Goal: Entertainment & Leisure: Consume media (video, audio)

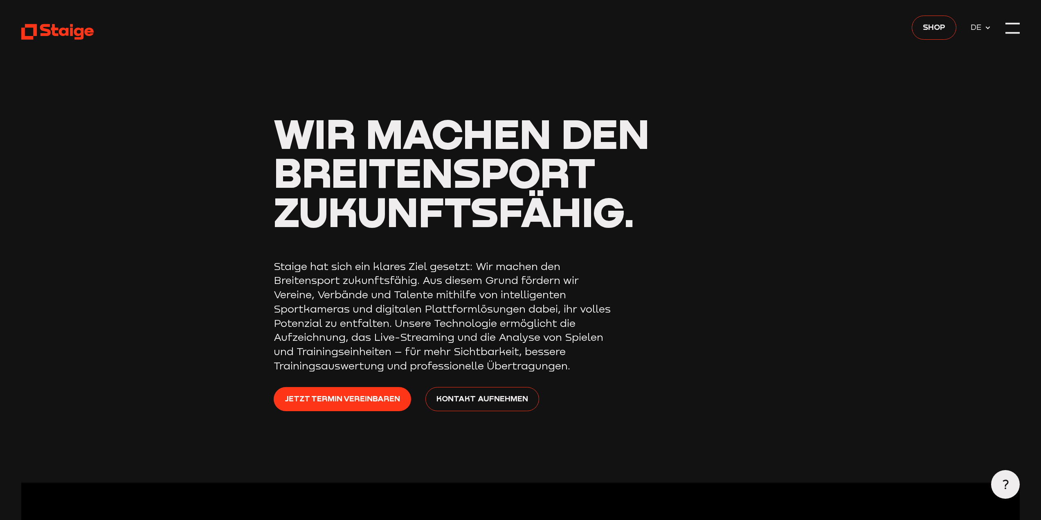
drag, startPoint x: 0, startPoint y: 0, endPoint x: 58, endPoint y: 32, distance: 66.1
click at [58, 32] on icon at bounding box center [57, 32] width 72 height 18
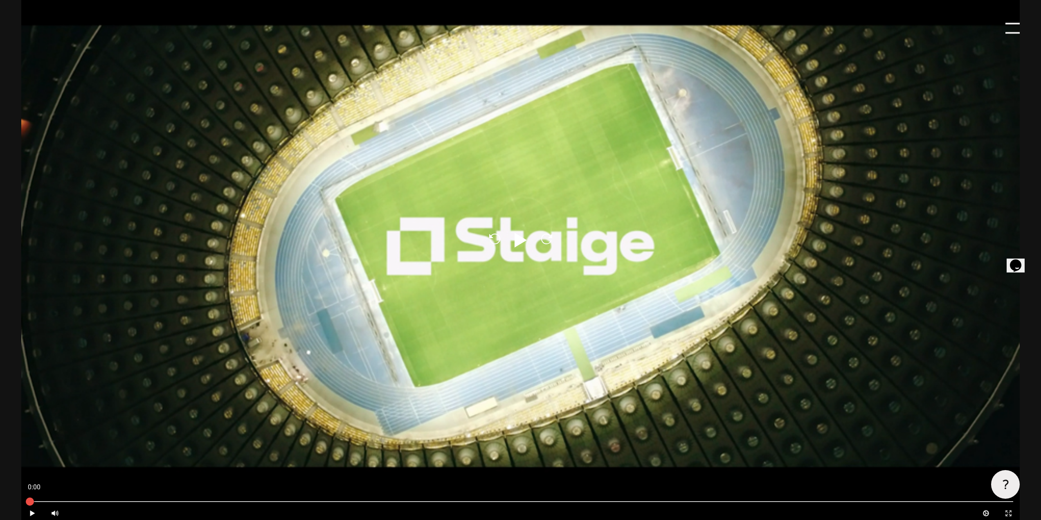
scroll to position [532, 0]
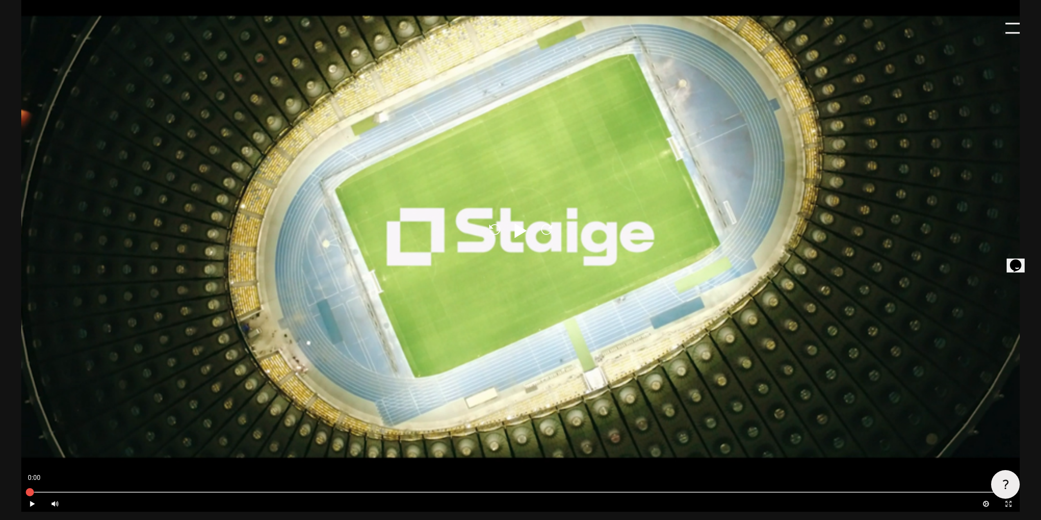
click at [510, 251] on div "Reload Play Reload" at bounding box center [520, 231] width 999 height 562
type input "0.8"
click at [507, 225] on div at bounding box center [520, 231] width 999 height 562
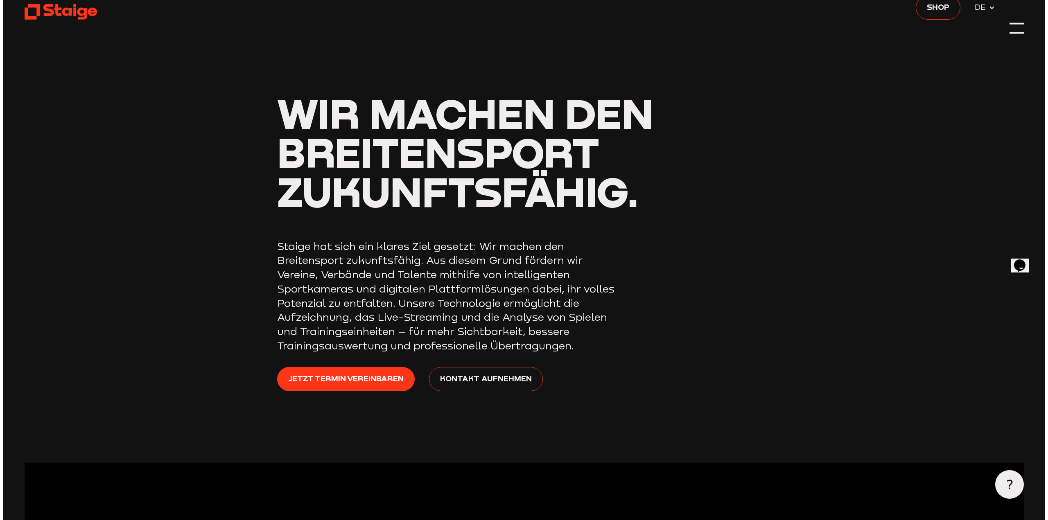
scroll to position [0, 0]
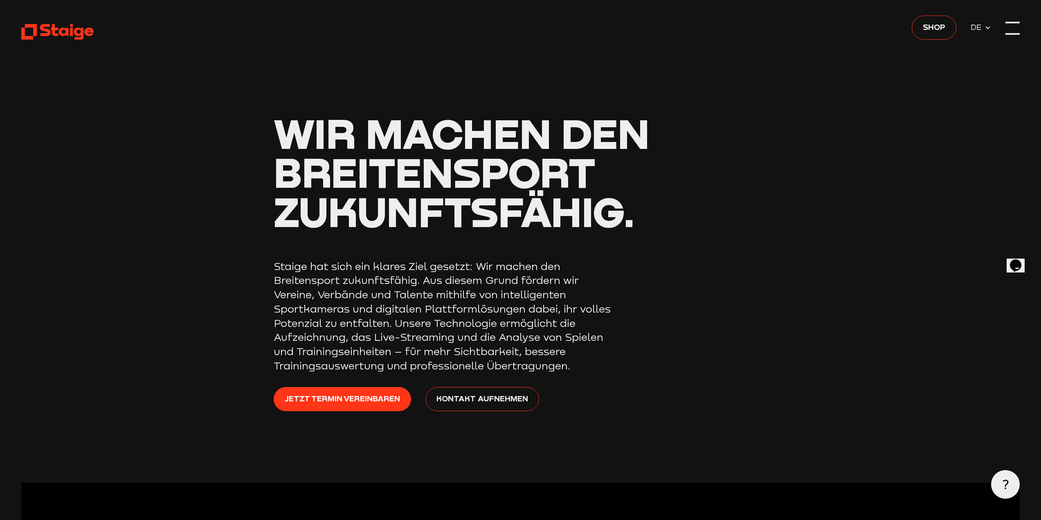
click at [1012, 31] on div at bounding box center [1013, 28] width 14 height 14
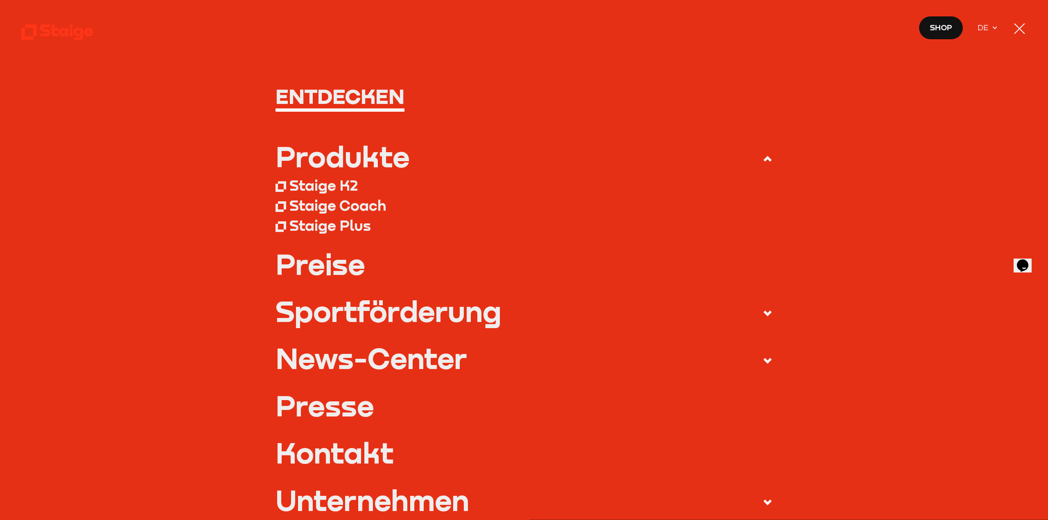
click at [1023, 29] on div at bounding box center [1019, 28] width 14 height 14
